Goal: Task Accomplishment & Management: Complete application form

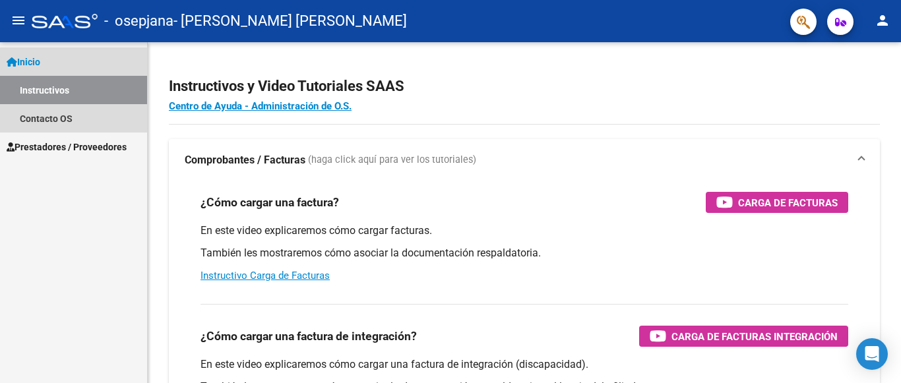
click at [78, 91] on link "Instructivos" at bounding box center [73, 90] width 147 height 28
click at [49, 67] on link "Inicio" at bounding box center [73, 62] width 147 height 28
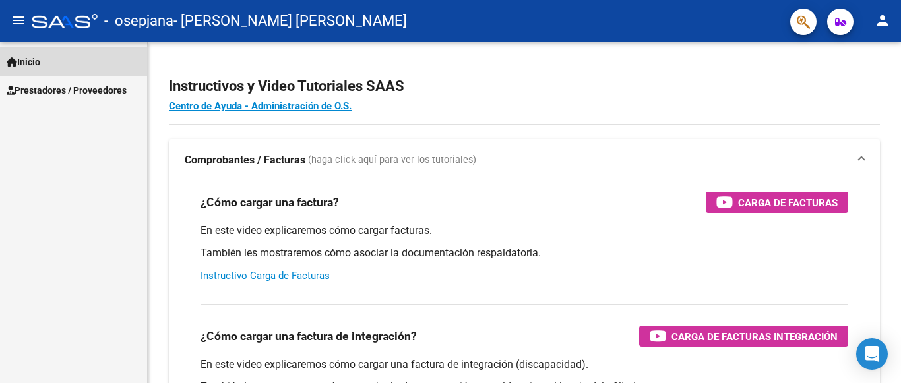
click at [36, 59] on span "Inicio" at bounding box center [24, 62] width 34 height 15
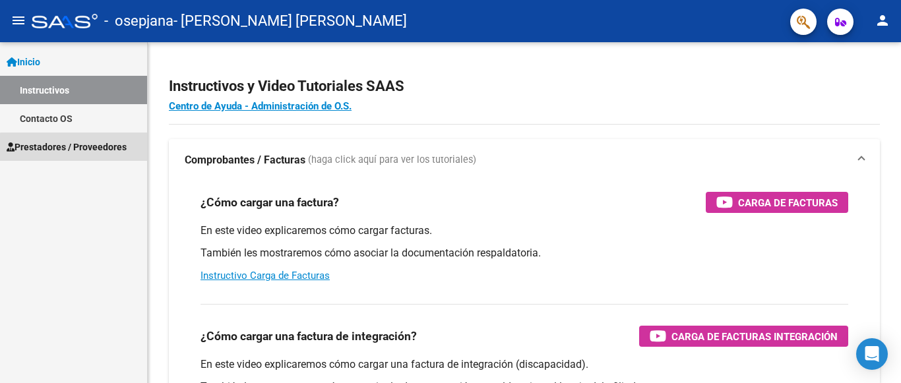
click at [98, 152] on span "Prestadores / Proveedores" at bounding box center [67, 147] width 120 height 15
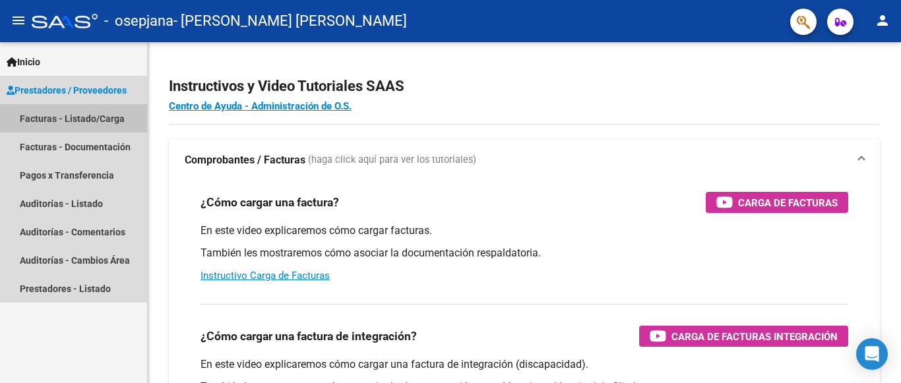
click at [96, 120] on link "Facturas - Listado/Carga" at bounding box center [73, 118] width 147 height 28
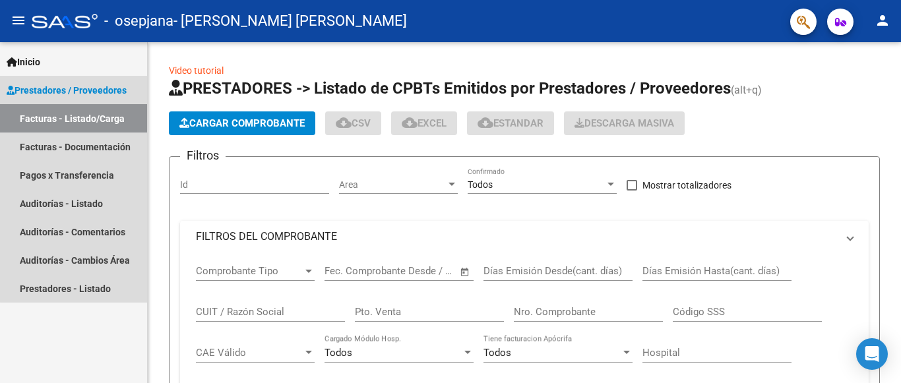
click at [96, 119] on link "Facturas - Listado/Carga" at bounding box center [73, 118] width 147 height 28
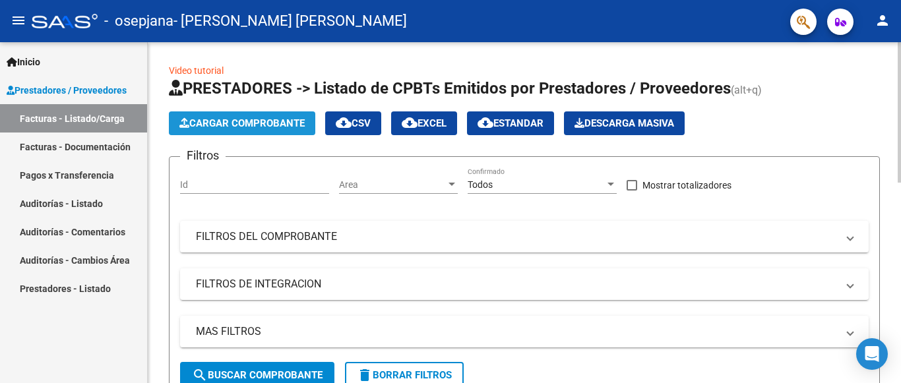
click at [269, 118] on span "Cargar Comprobante" at bounding box center [241, 123] width 125 height 12
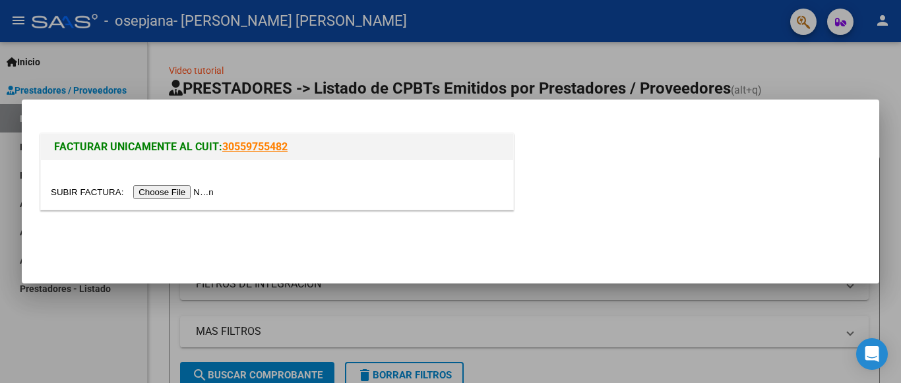
click at [71, 190] on input "file" at bounding box center [134, 192] width 167 height 14
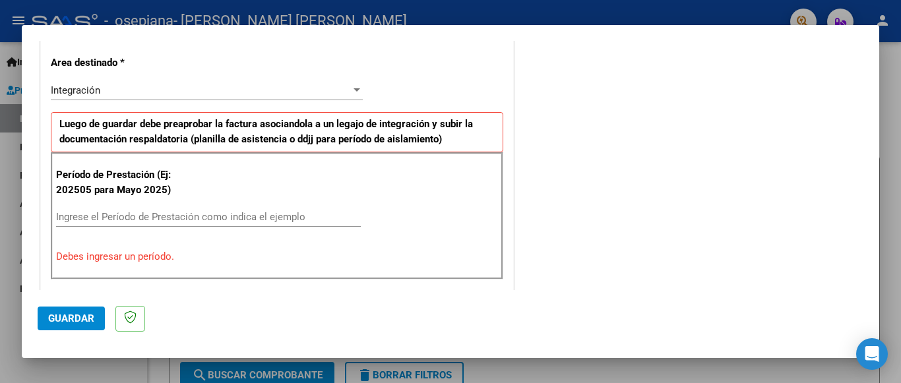
scroll to position [300, 0]
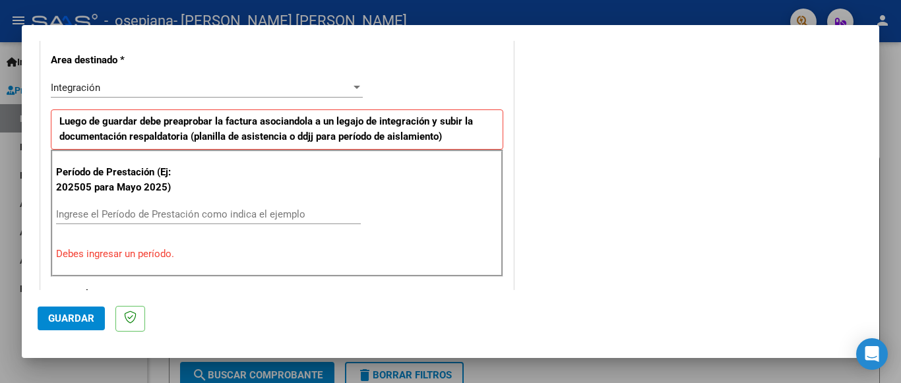
click at [207, 215] on input "Ingrese el Período de Prestación como indica el ejemplo" at bounding box center [208, 214] width 305 height 12
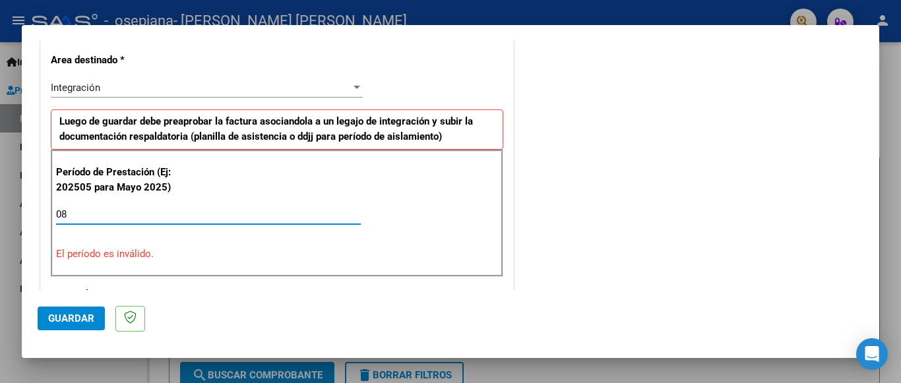
type input "0"
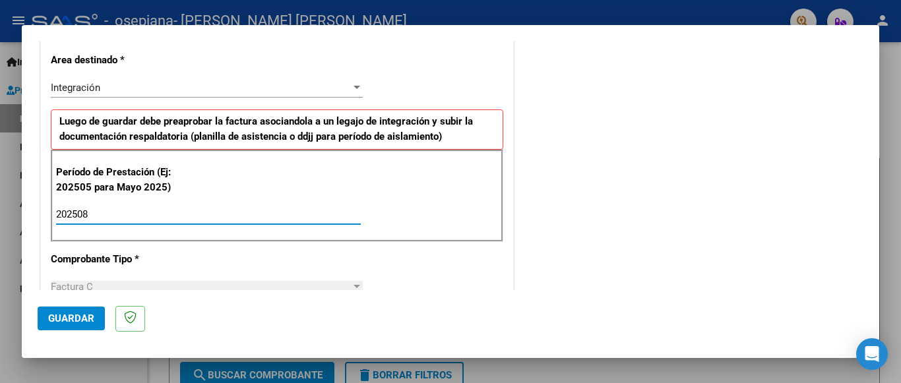
type input "202508"
click at [470, 292] on mat-dialog-actions "Guardar" at bounding box center [451, 316] width 826 height 52
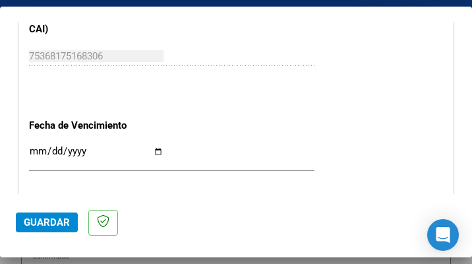
scroll to position [885, 0]
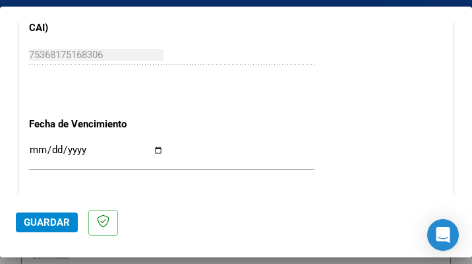
click at [157, 144] on input "Ingresar la fecha" at bounding box center [96, 154] width 135 height 21
click at [154, 144] on input "Ingresar la fecha" at bounding box center [96, 154] width 135 height 21
type input "[DATE]"
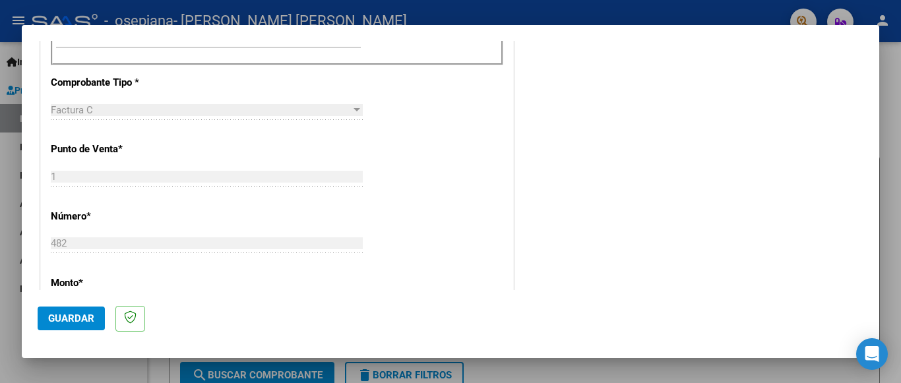
scroll to position [479, 0]
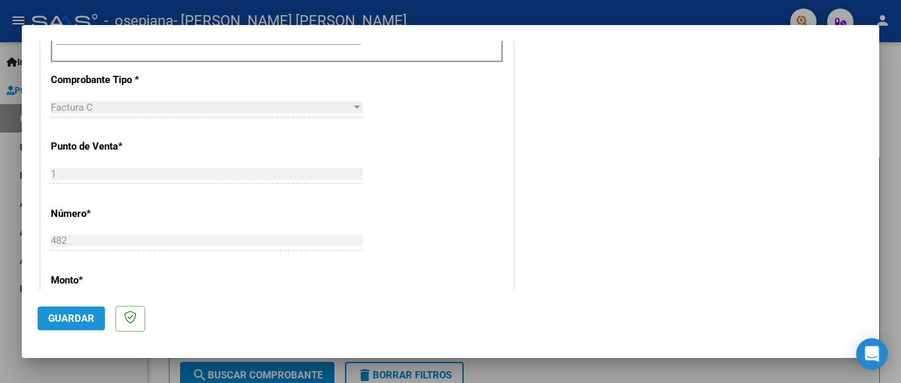
click at [62, 313] on button "Guardar" at bounding box center [71, 319] width 67 height 24
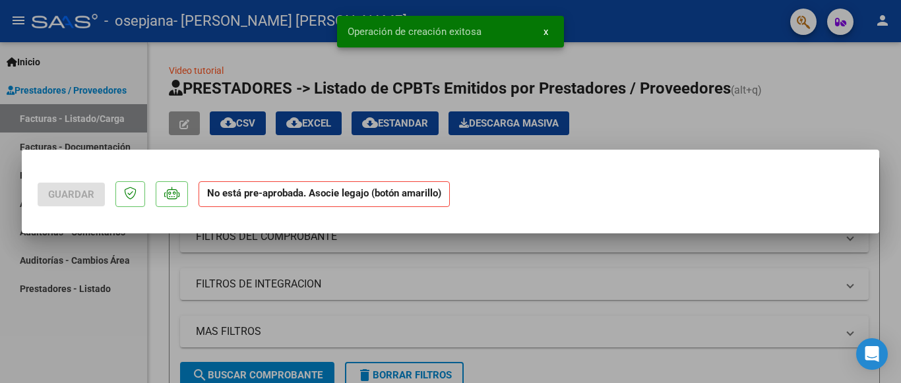
scroll to position [0, 0]
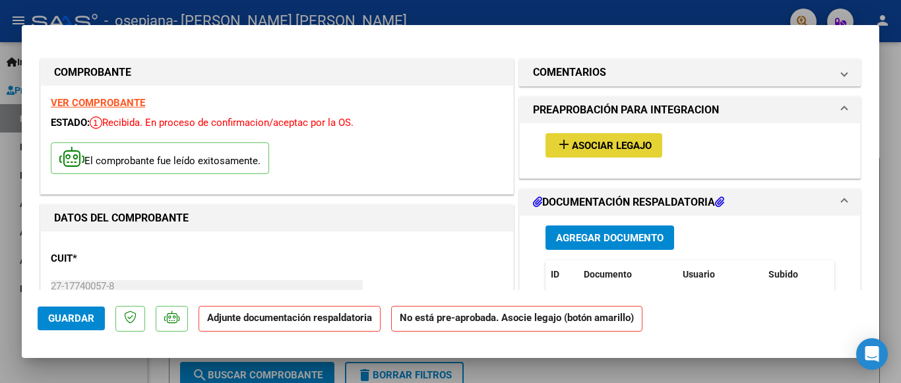
click at [611, 141] on span "Asociar Legajo" at bounding box center [612, 146] width 80 height 12
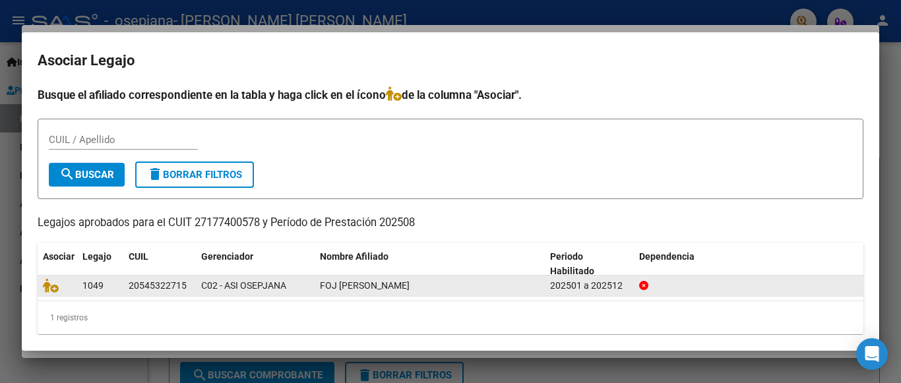
click at [459, 288] on div "FOJ [PERSON_NAME]" at bounding box center [430, 285] width 220 height 15
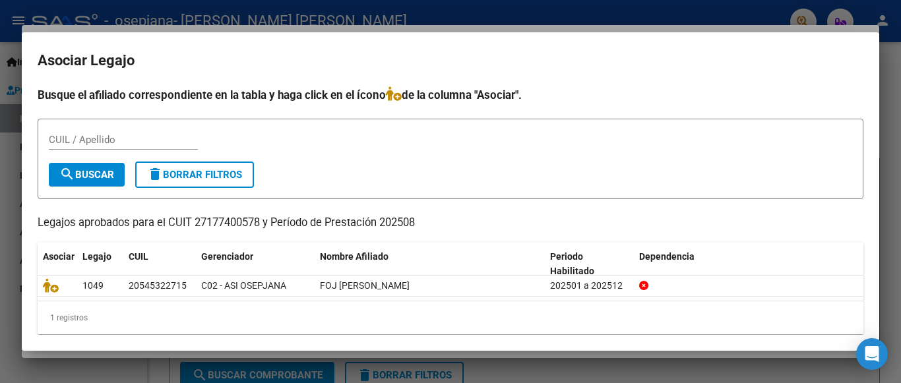
scroll to position [9, 0]
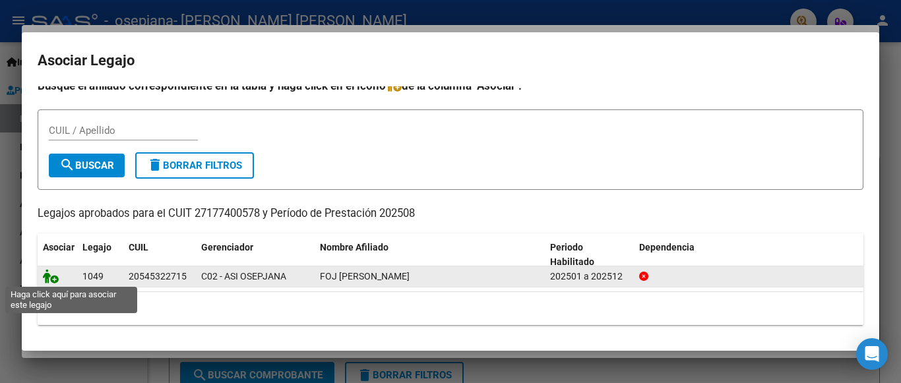
click at [52, 279] on icon at bounding box center [51, 276] width 16 height 15
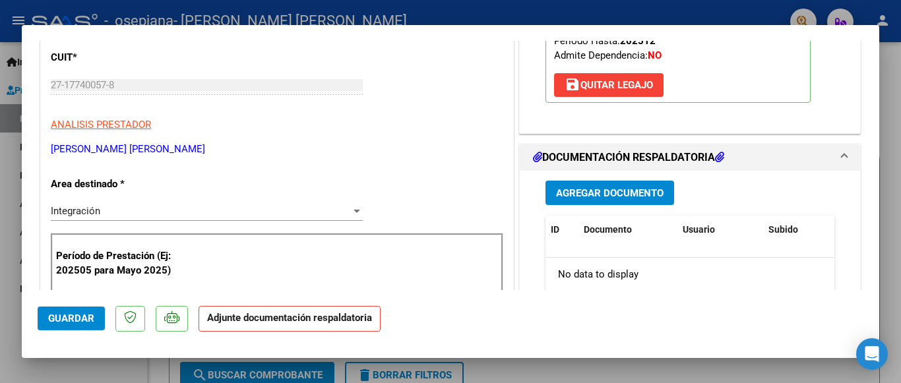
scroll to position [211, 0]
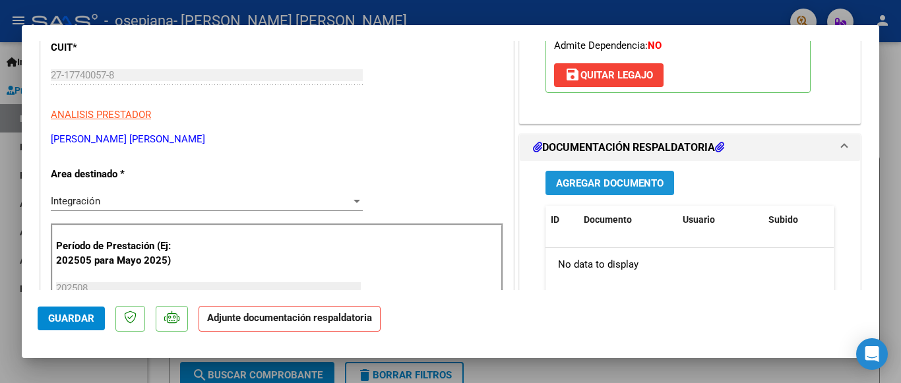
click at [655, 187] on span "Agregar Documento" at bounding box center [610, 183] width 108 height 12
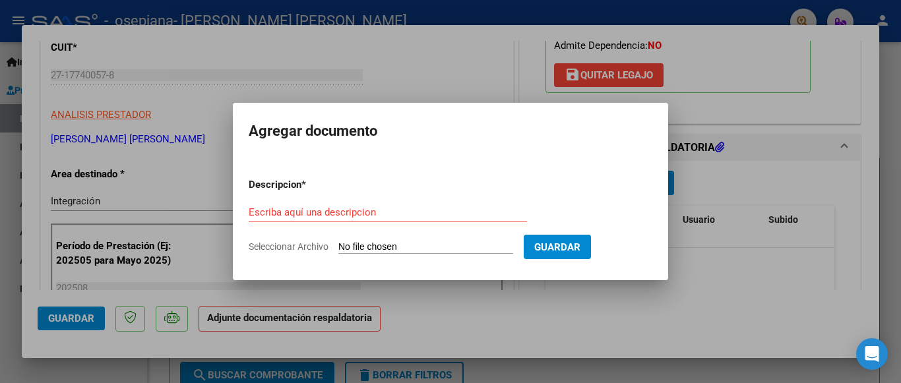
click at [393, 218] on div "Escriba aquí una descripcion" at bounding box center [388, 213] width 278 height 20
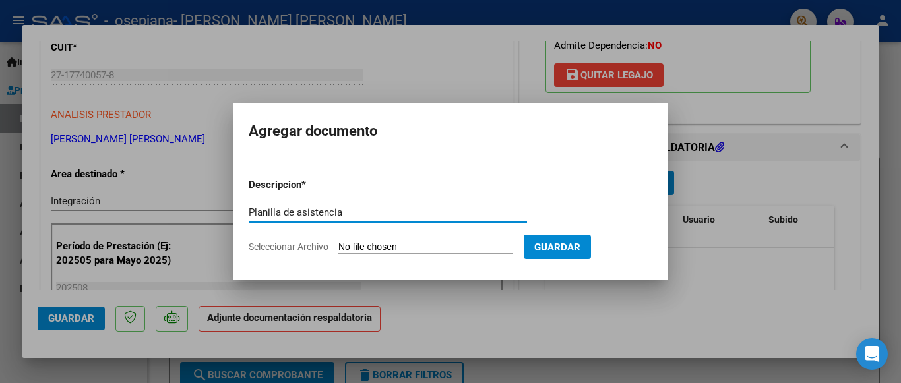
type input "Planilla de asistencia"
click at [380, 244] on input "Seleccionar Archivo" at bounding box center [425, 247] width 175 height 13
type input "C:\fakepath\[PERSON_NAME] Foj [PERSON_NAME]. Planilla Asist Fc 00100482 Agosto2…"
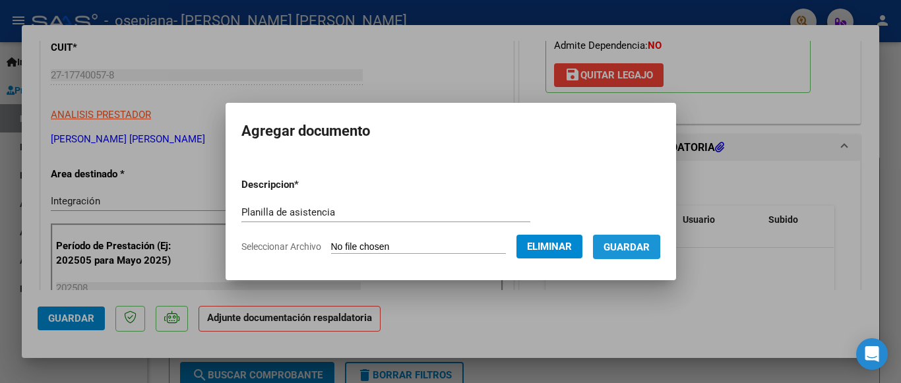
click at [604, 253] on span "Guardar" at bounding box center [627, 247] width 46 height 12
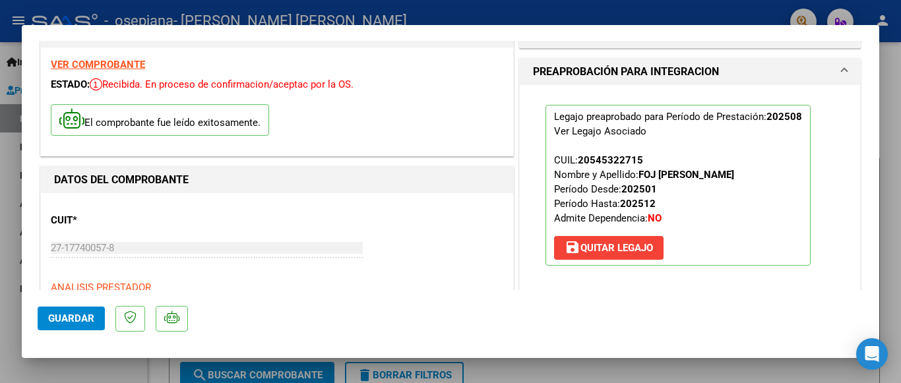
scroll to position [0, 0]
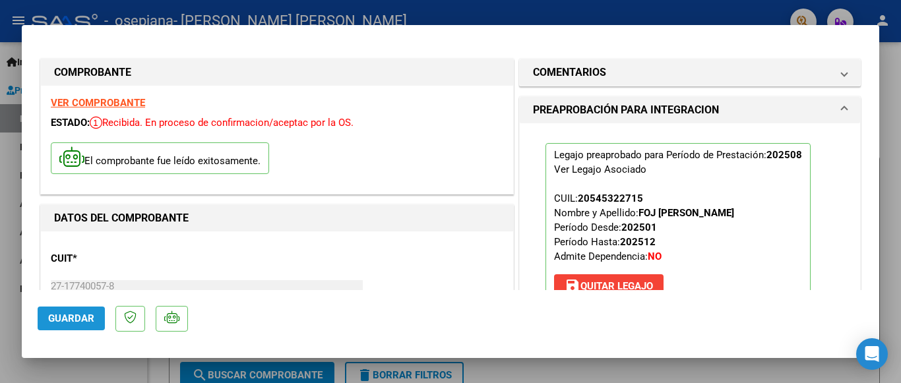
click at [67, 317] on span "Guardar" at bounding box center [71, 319] width 46 height 12
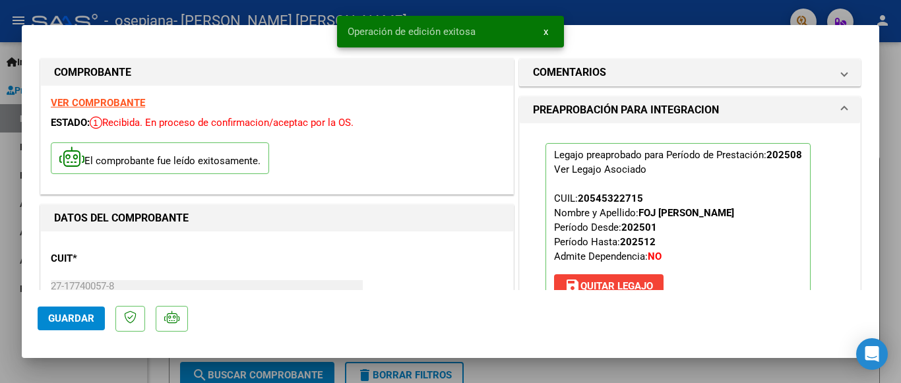
click at [12, 249] on div at bounding box center [450, 191] width 901 height 383
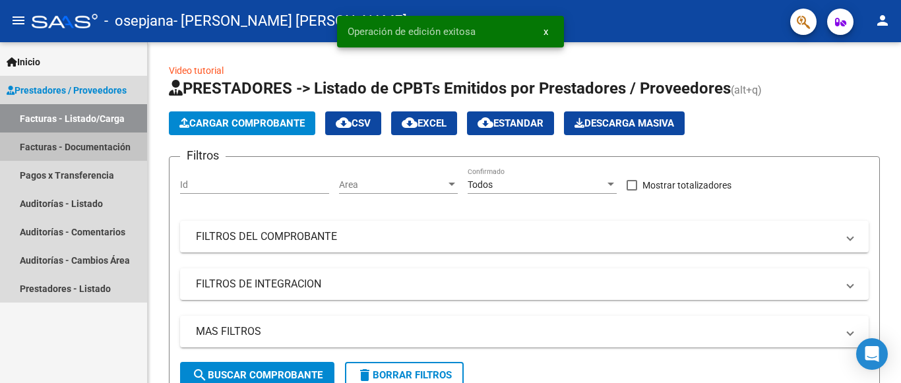
click at [99, 148] on link "Facturas - Documentación" at bounding box center [73, 147] width 147 height 28
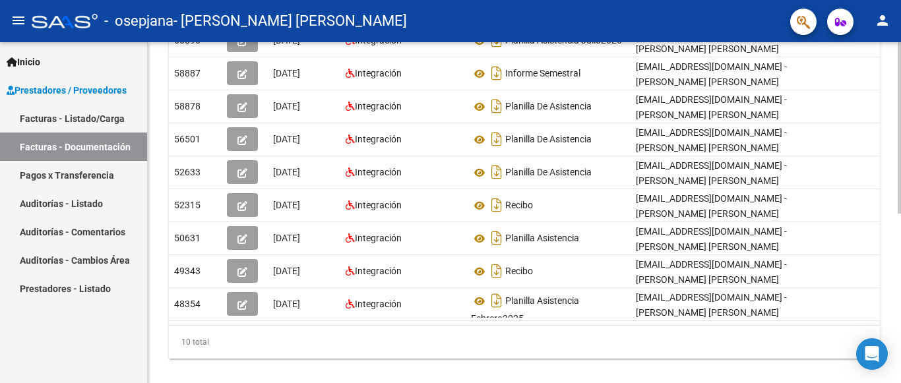
scroll to position [337, 0]
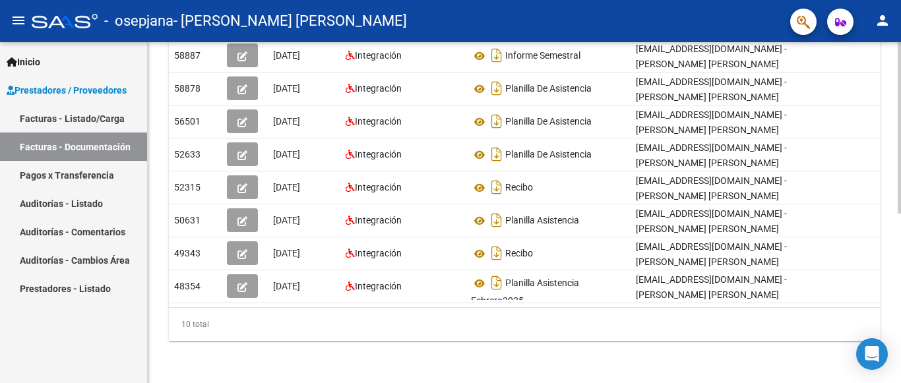
click at [900, 214] on div at bounding box center [899, 128] width 3 height 172
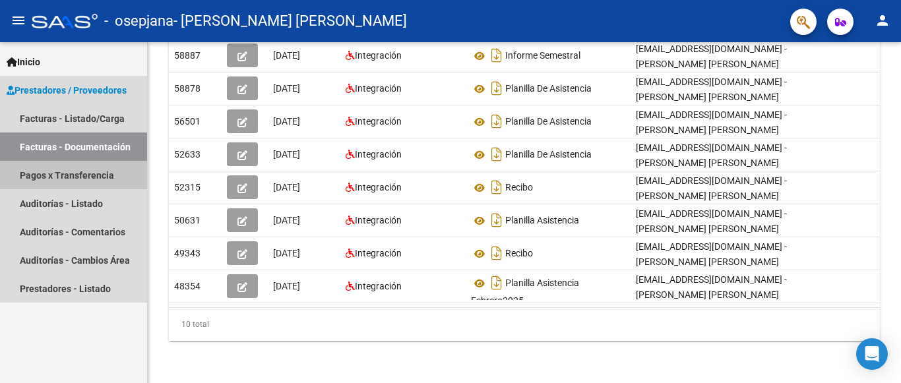
click at [92, 174] on link "Pagos x Transferencia" at bounding box center [73, 175] width 147 height 28
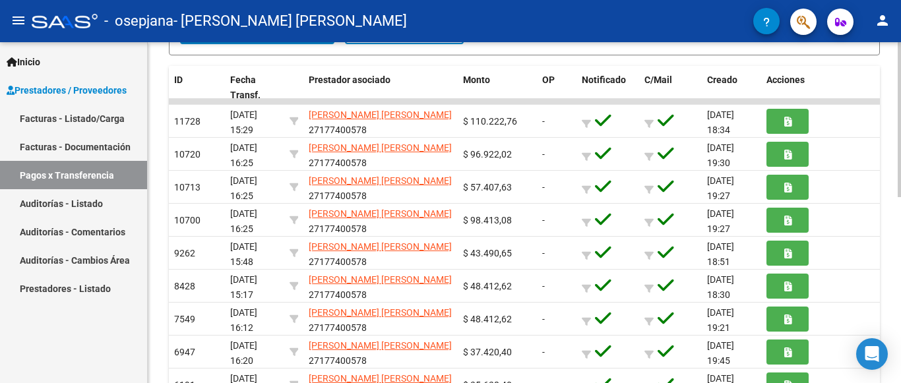
scroll to position [408, 0]
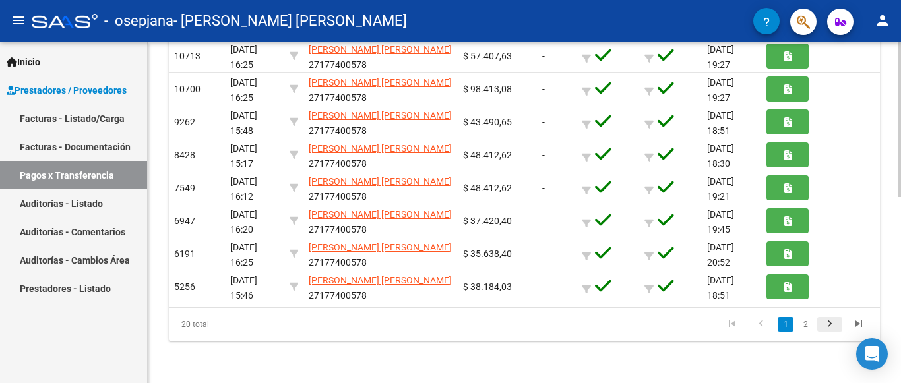
click at [829, 329] on icon "go to next page" at bounding box center [829, 326] width 17 height 16
click at [786, 327] on link "1" at bounding box center [786, 324] width 16 height 15
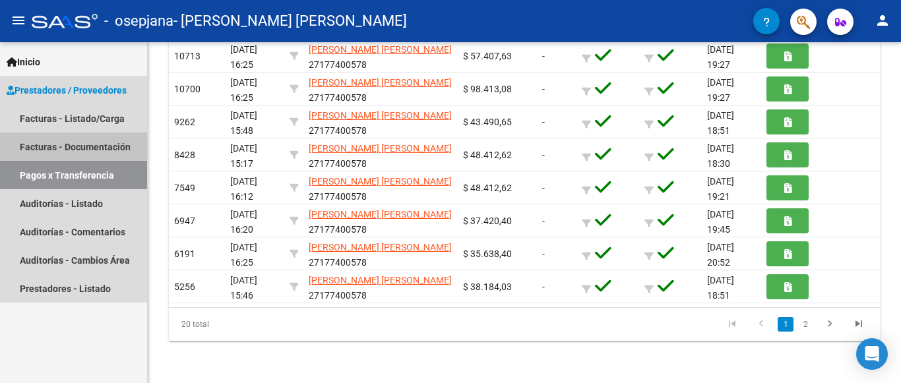
click at [71, 148] on link "Facturas - Documentación" at bounding box center [73, 147] width 147 height 28
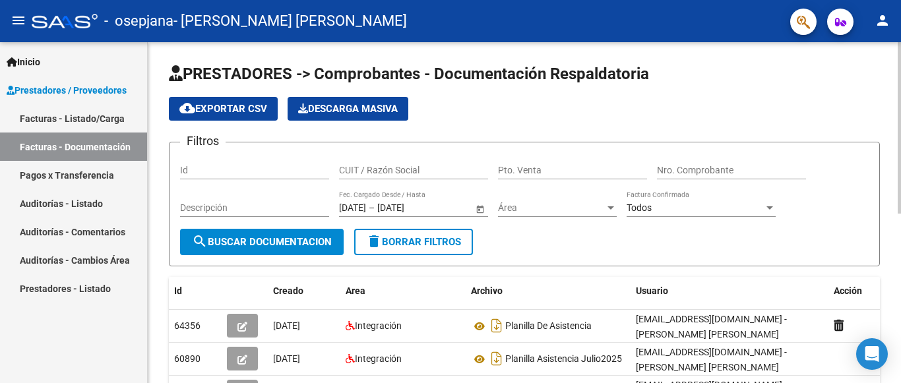
click at [901, 130] on div at bounding box center [899, 128] width 3 height 172
click at [348, 218] on div "[DATE] [DATE] – [DATE] [DATE] Fec. Cargado Desde / Hasta" at bounding box center [413, 210] width 149 height 38
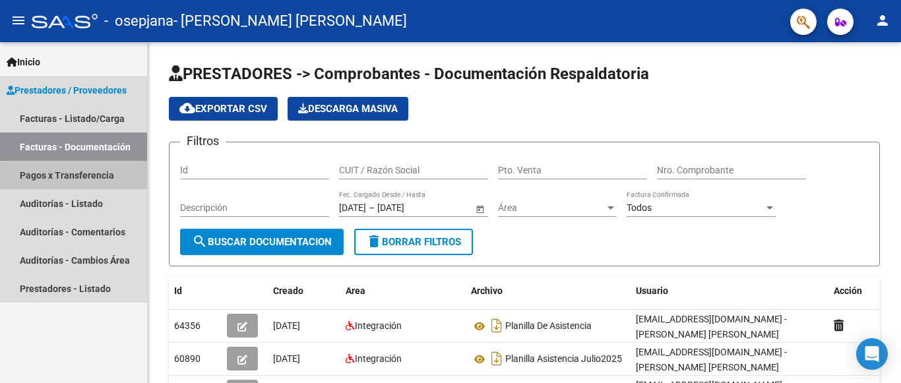
click at [88, 181] on link "Pagos x Transferencia" at bounding box center [73, 175] width 147 height 28
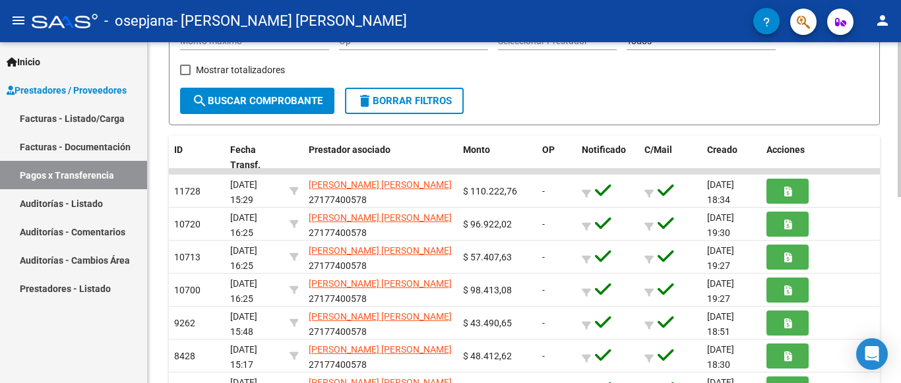
scroll to position [217, 0]
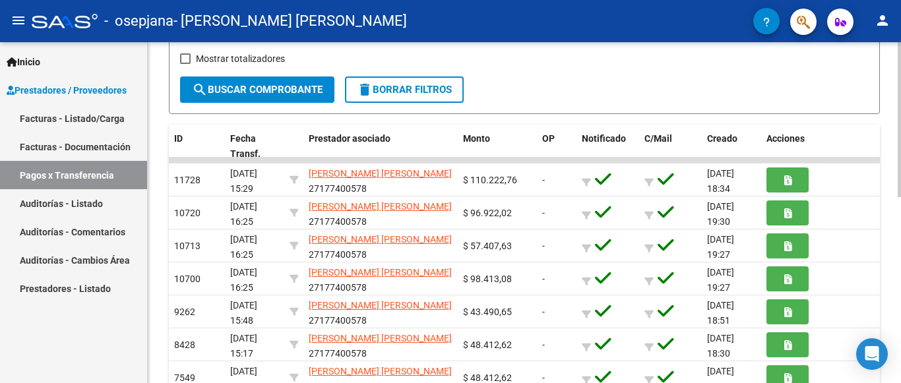
click at [901, 183] on div at bounding box center [899, 119] width 3 height 155
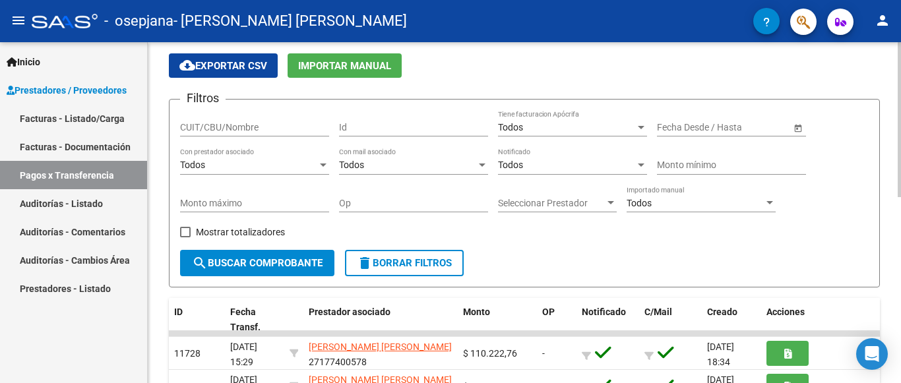
scroll to position [42, 0]
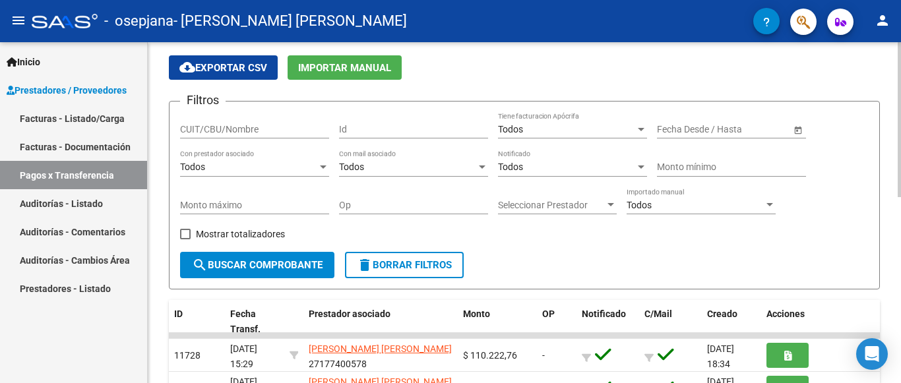
click at [895, 90] on div "PRESTADORES -> Pagos por Transferencia (alt+p) cloud_download Exportar CSV Impo…" at bounding box center [526, 375] width 757 height 748
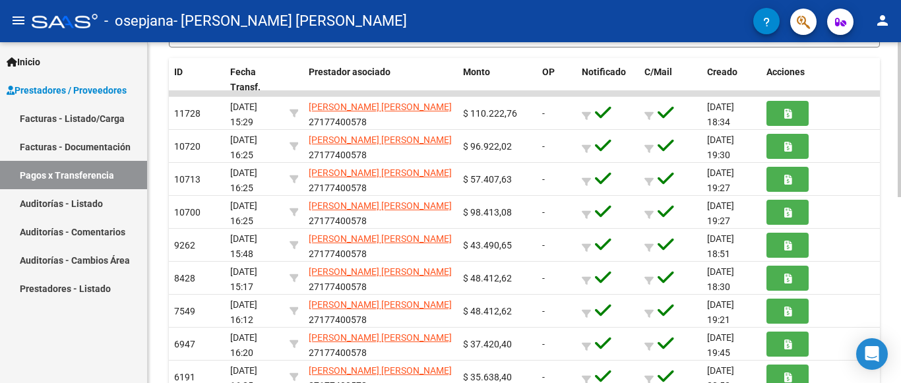
scroll to position [408, 0]
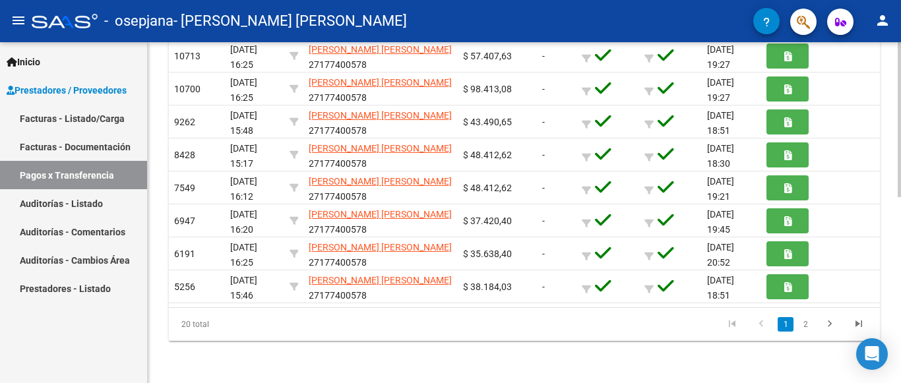
click at [901, 197] on div at bounding box center [899, 119] width 3 height 155
click at [856, 323] on icon "go to last page" at bounding box center [858, 326] width 17 height 16
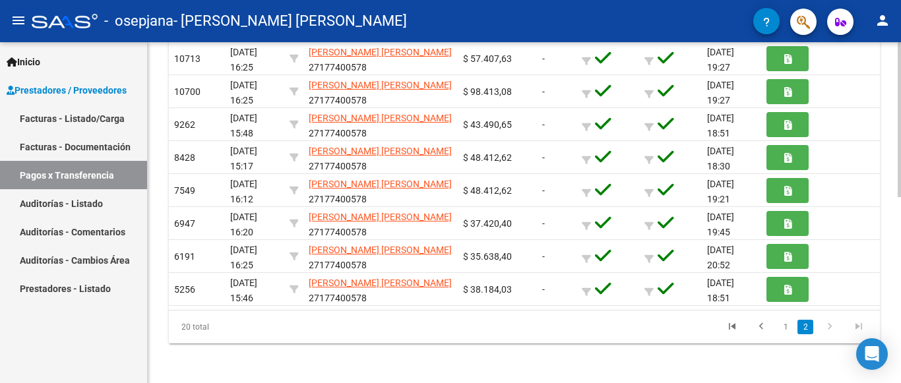
scroll to position [411, 0]
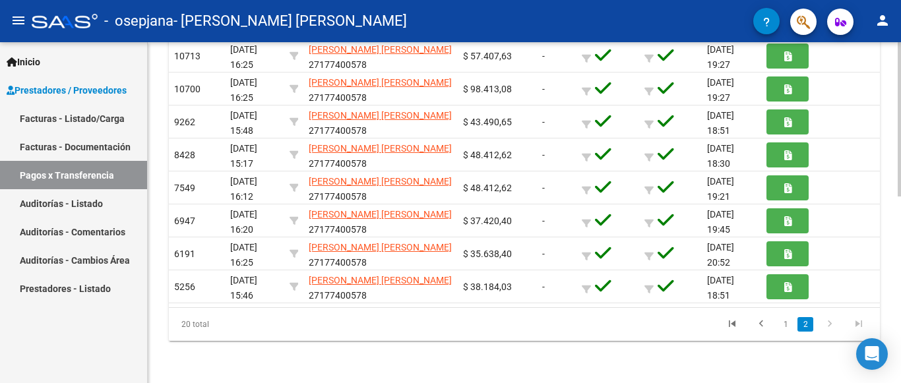
click at [856, 323] on div "20 total 1 2" at bounding box center [524, 324] width 711 height 33
click at [856, 323] on icon "go to last page" at bounding box center [858, 326] width 17 height 16
click at [733, 323] on icon "go to first page" at bounding box center [732, 326] width 17 height 16
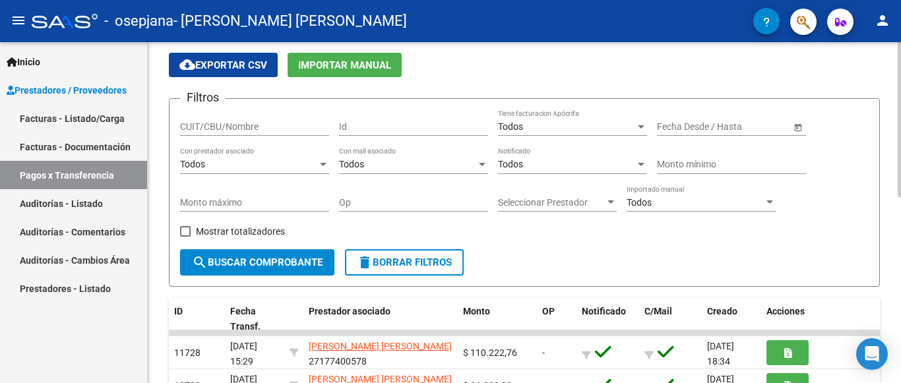
scroll to position [40, 0]
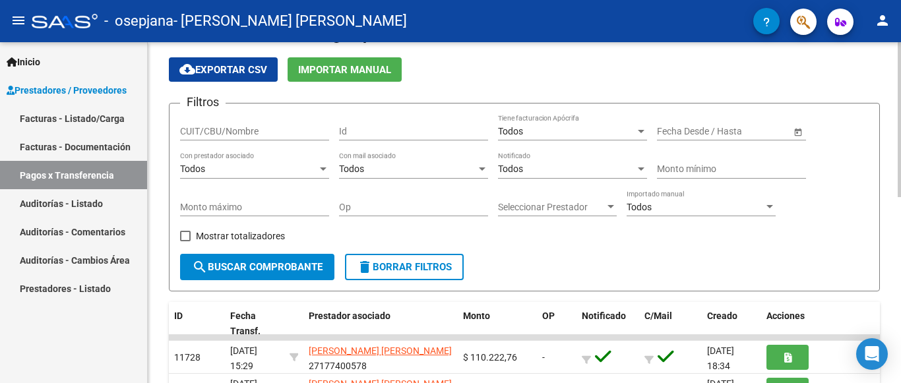
click at [901, 77] on div at bounding box center [899, 119] width 3 height 155
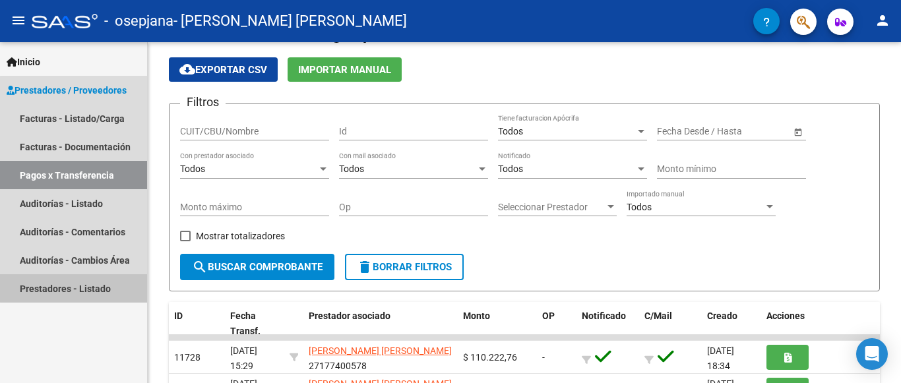
click at [88, 283] on link "Prestadores - Listado" at bounding box center [73, 288] width 147 height 28
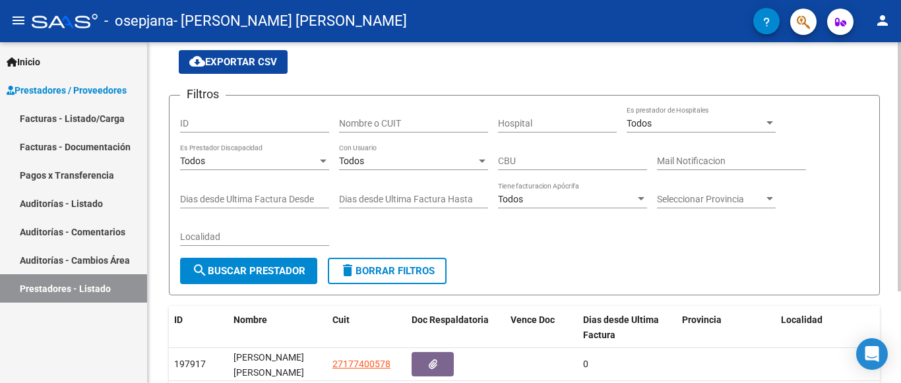
scroll to position [44, 0]
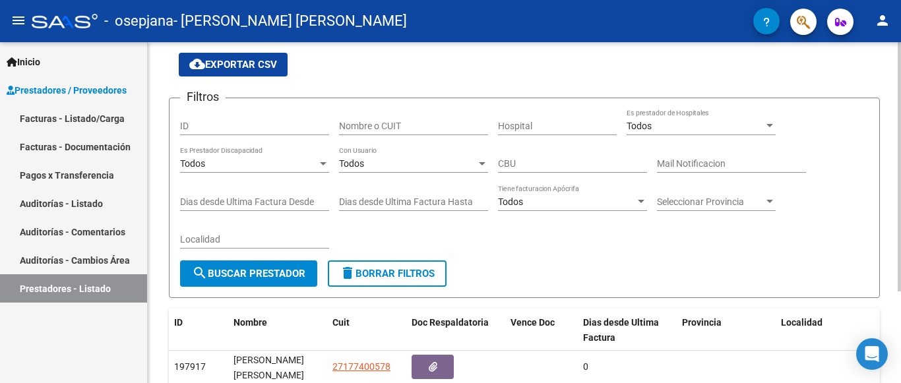
click at [895, 200] on div "PRESTADORES -> Listado de Prestadores / Proveedores cloud_download Exportar CSV…" at bounding box center [526, 231] width 757 height 466
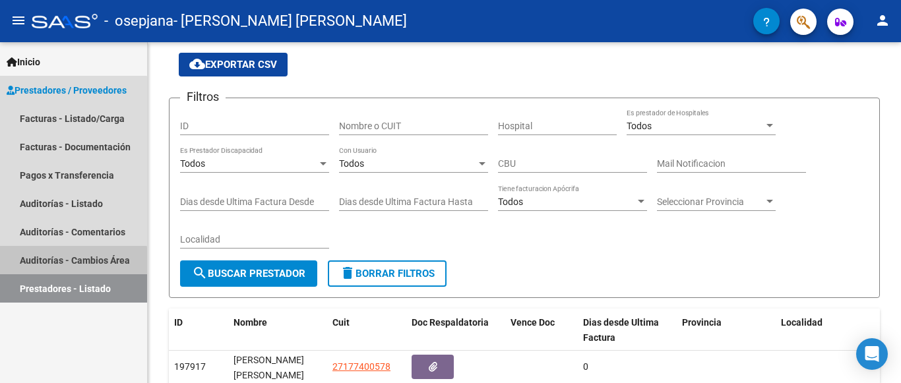
click at [71, 265] on link "Auditorías - Cambios Área" at bounding box center [73, 260] width 147 height 28
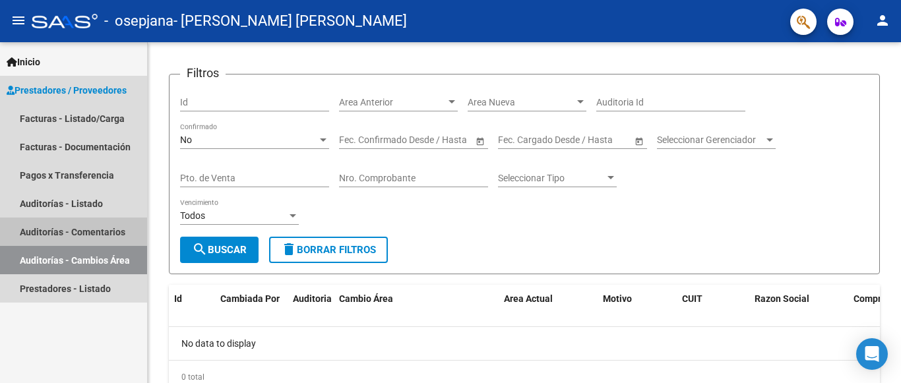
click at [77, 235] on link "Auditorías - Comentarios" at bounding box center [73, 232] width 147 height 28
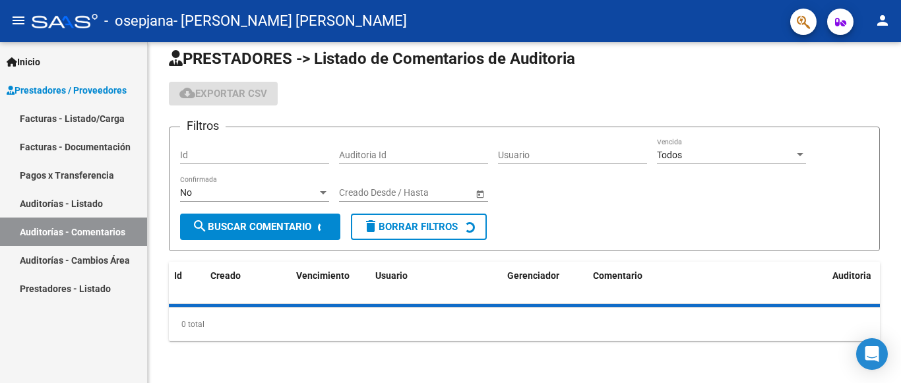
scroll to position [15, 0]
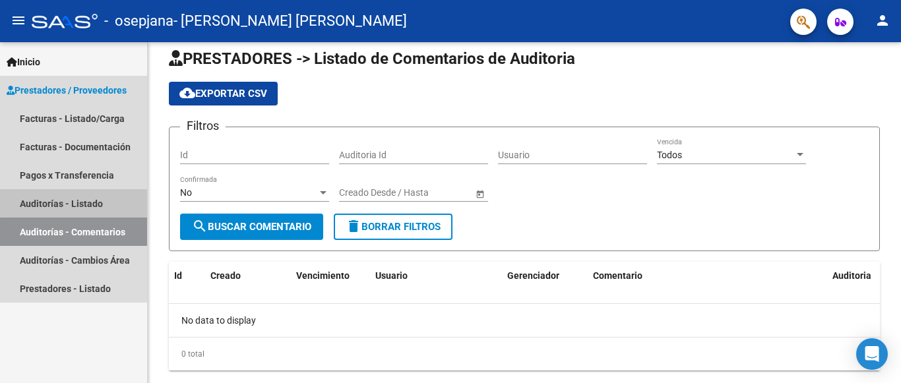
click at [84, 198] on link "Auditorías - Listado" at bounding box center [73, 203] width 147 height 28
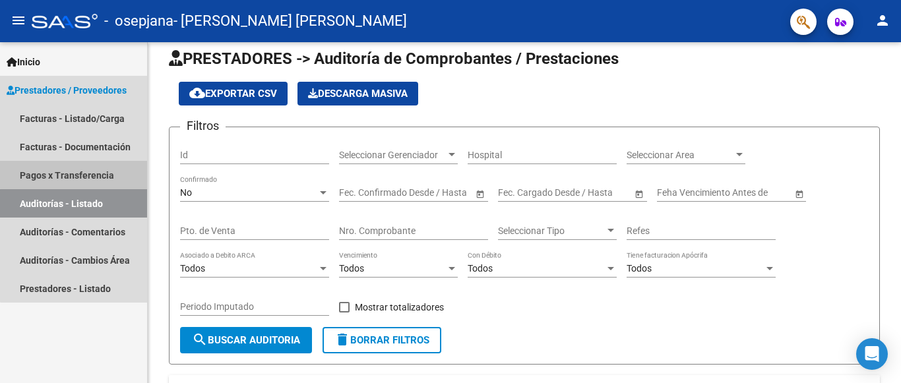
click at [88, 170] on link "Pagos x Transferencia" at bounding box center [73, 175] width 147 height 28
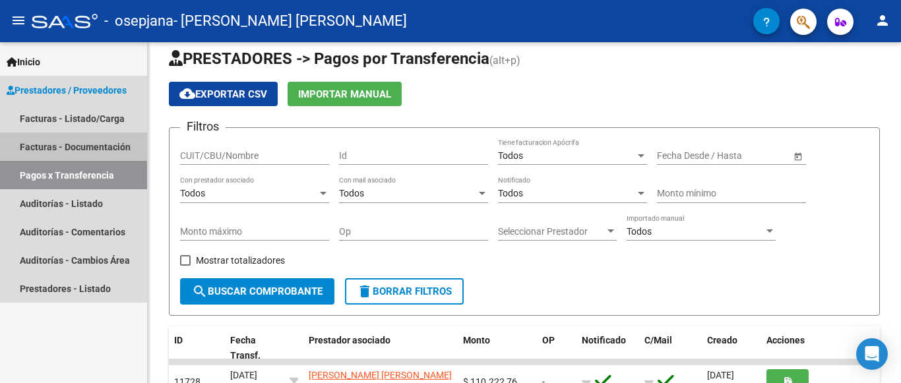
click at [86, 146] on link "Facturas - Documentación" at bounding box center [73, 147] width 147 height 28
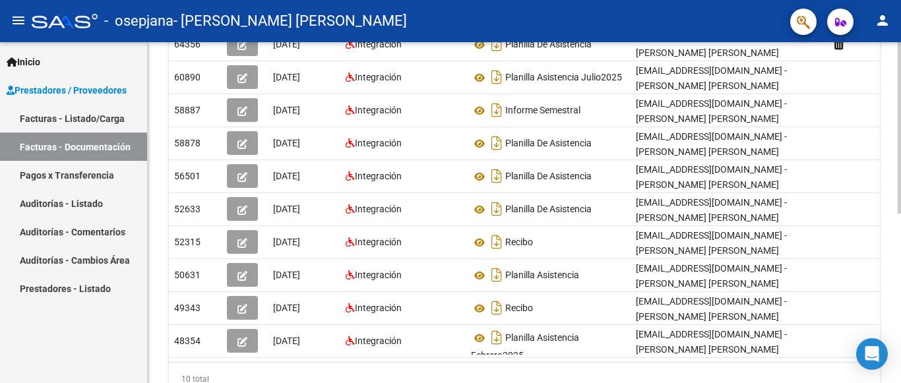
scroll to position [337, 0]
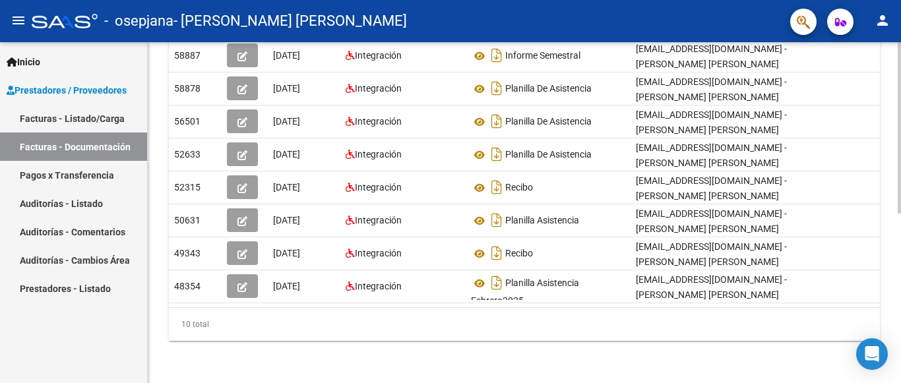
click at [901, 214] on div at bounding box center [899, 128] width 3 height 172
